Goal: Task Accomplishment & Management: Manage account settings

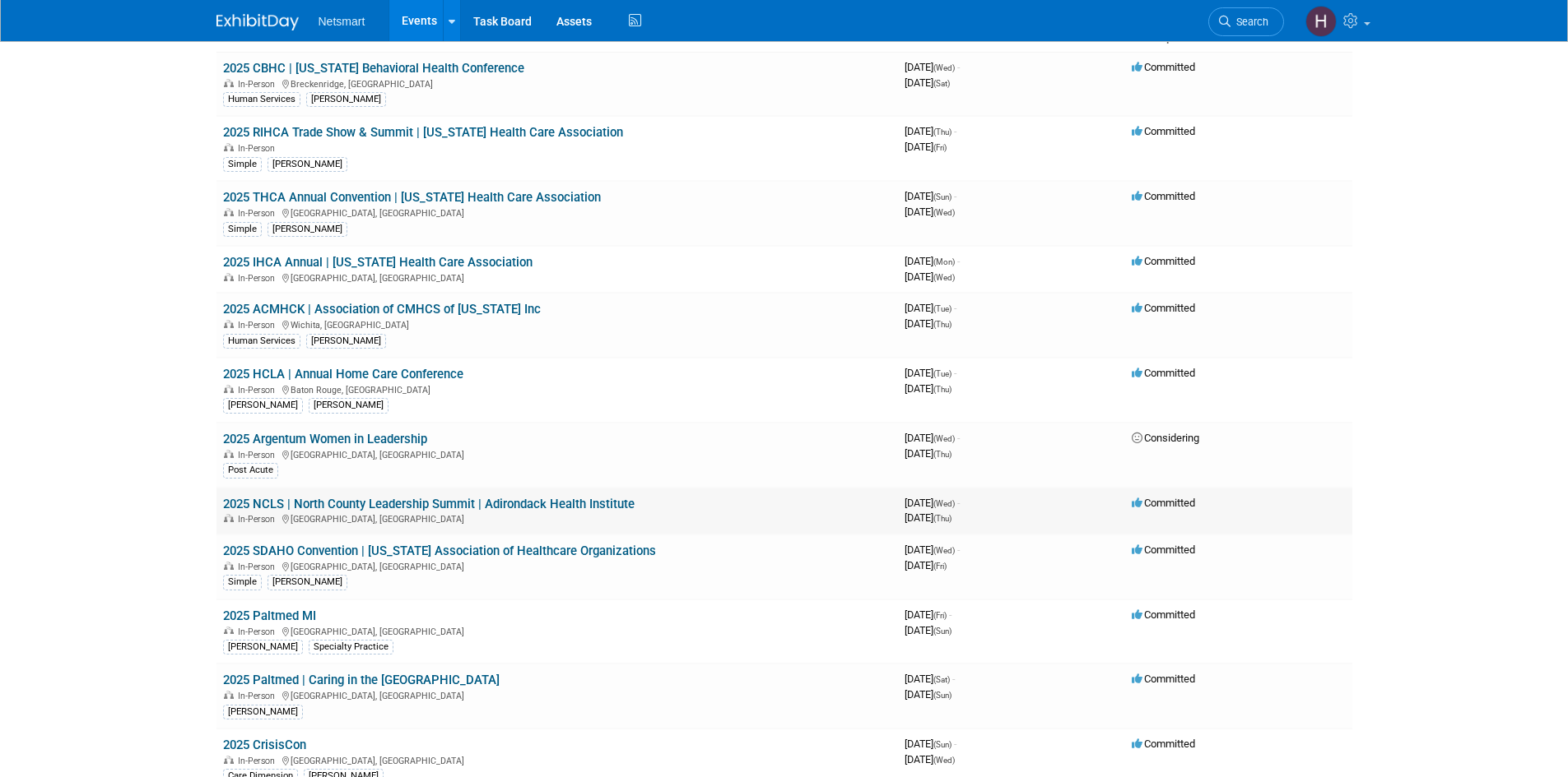
scroll to position [165, 0]
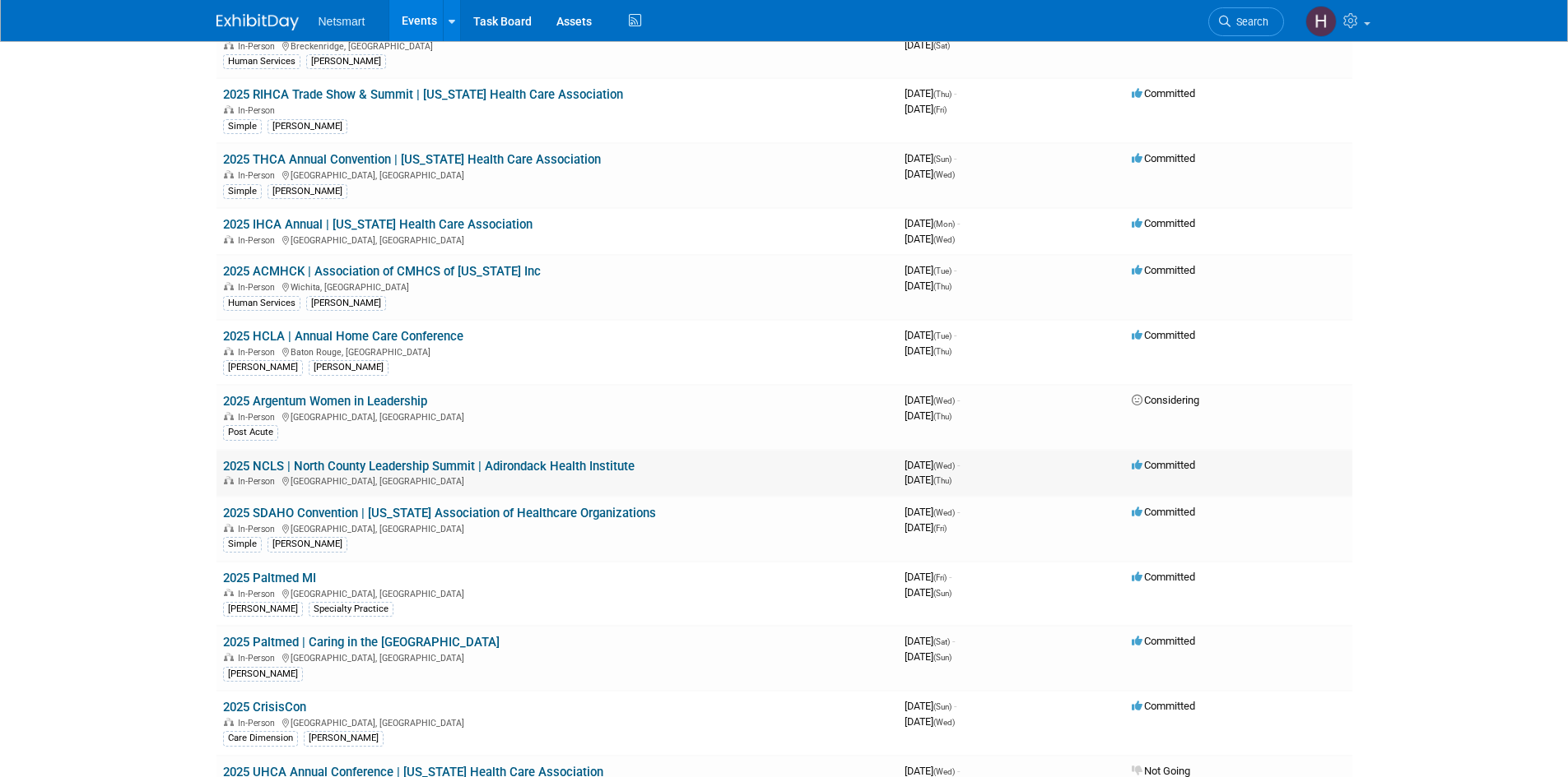
click at [357, 468] on link "2025 NCLS | North County Leadership Summit | Adirondack Health Institute" at bounding box center [429, 467] width 412 height 15
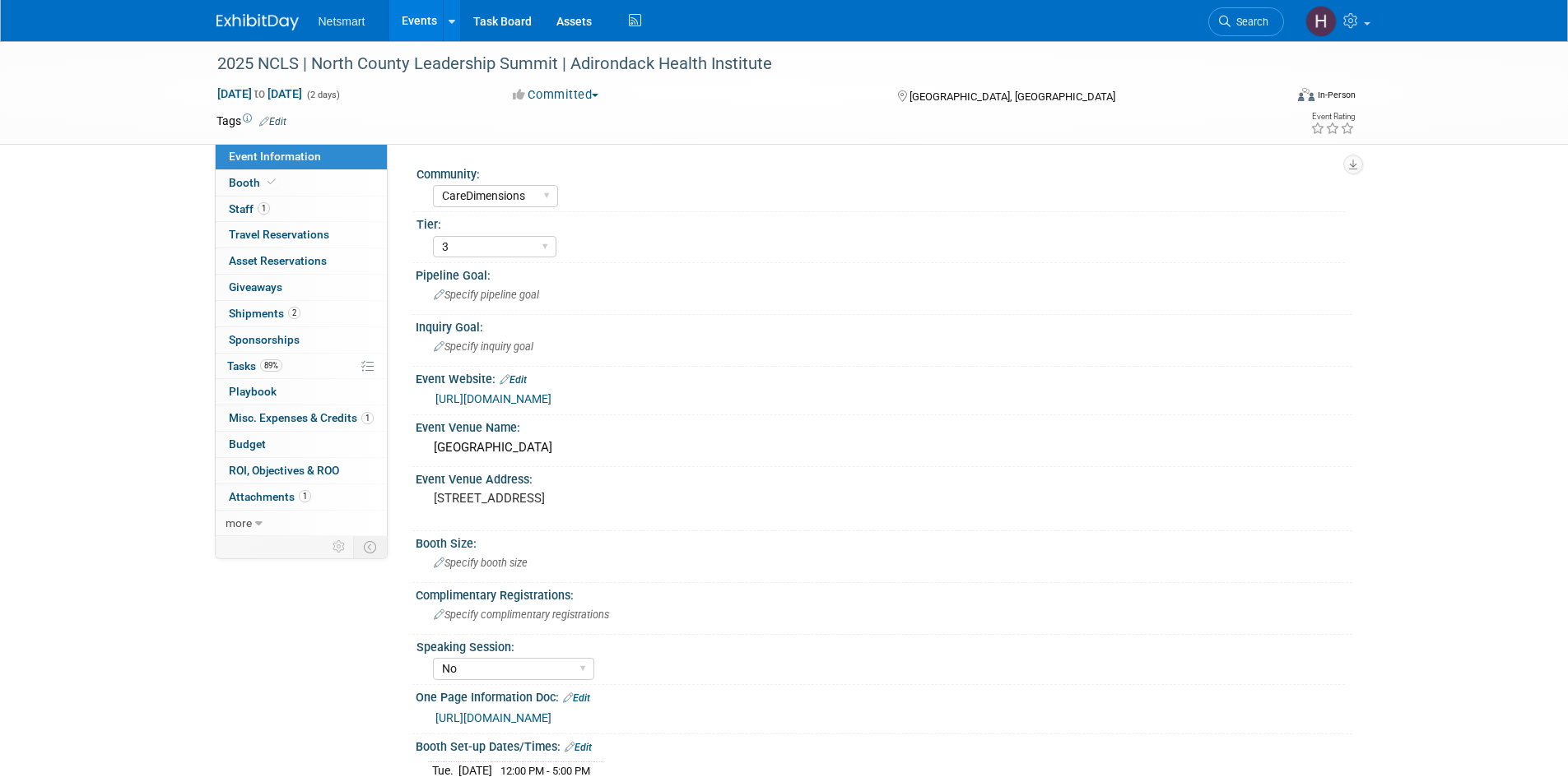
select select "CareDimensions"
select select "3"
select select "No"
click at [289, 207] on link "1 Staff 1" at bounding box center [301, 209] width 171 height 25
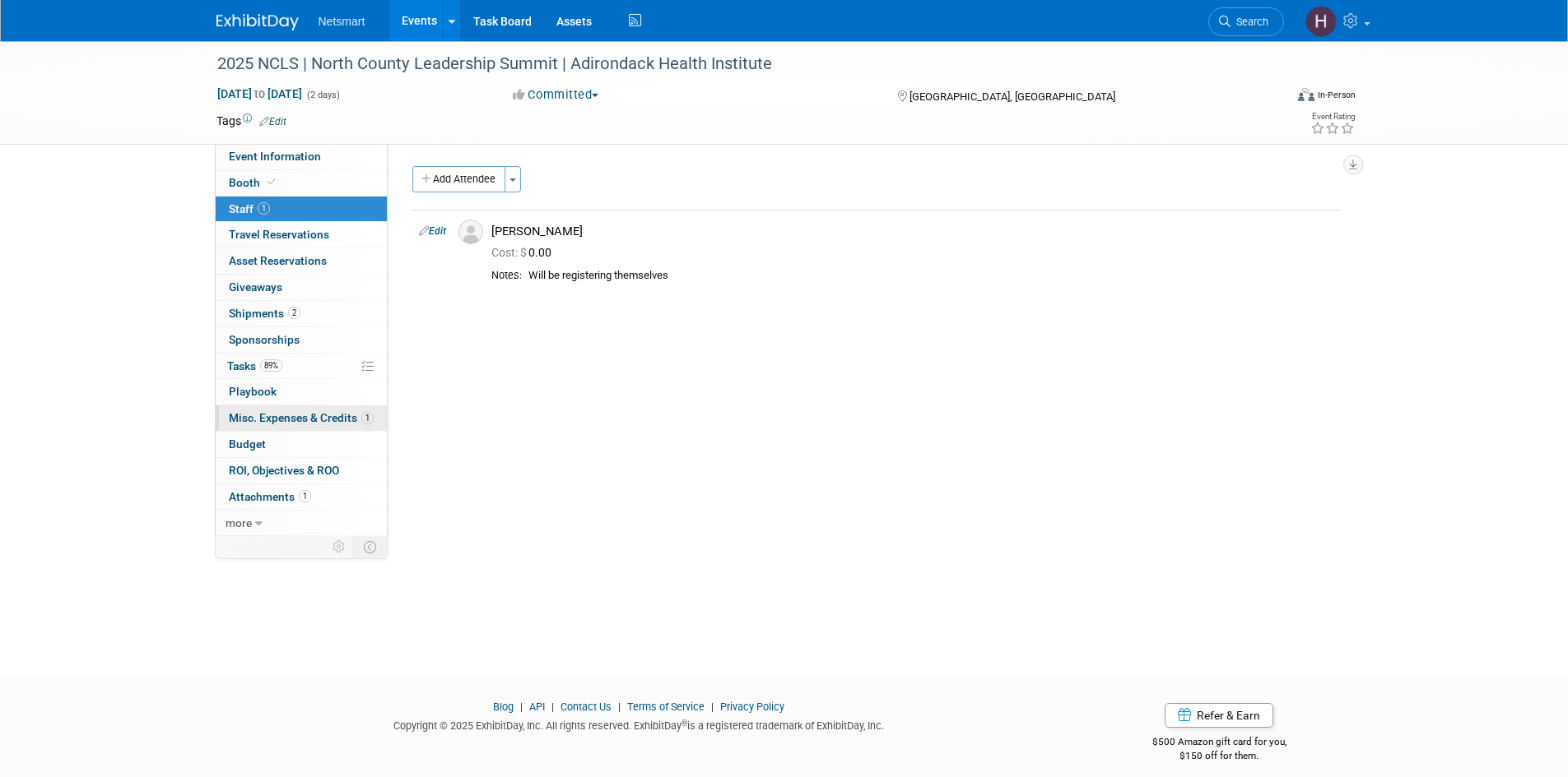
click at [312, 421] on span "Misc. Expenses & Credits 1" at bounding box center [301, 418] width 145 height 13
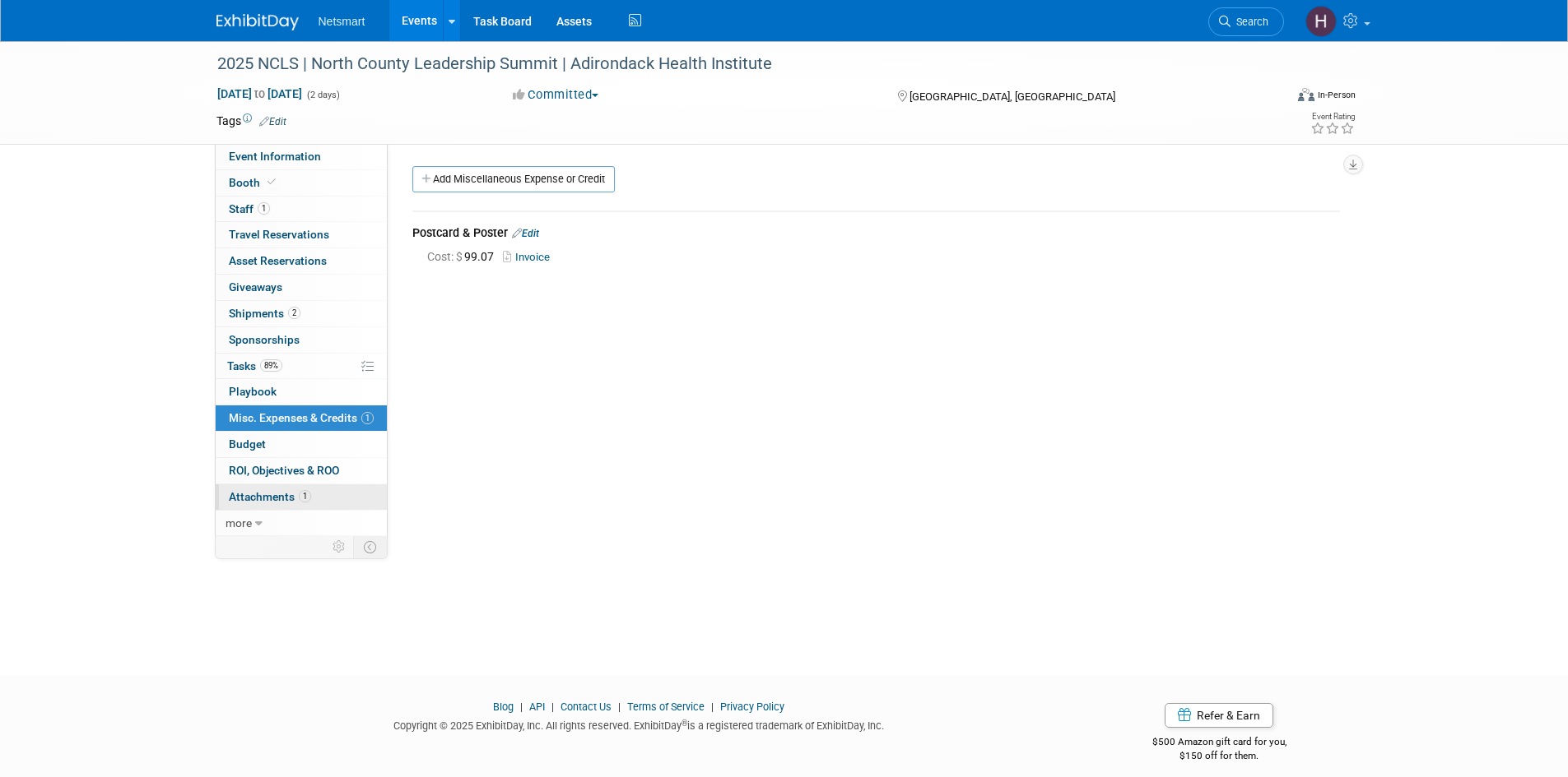
click at [283, 494] on span "Attachments 1" at bounding box center [270, 496] width 83 height 13
